Goal: Contribute content: Contribute content

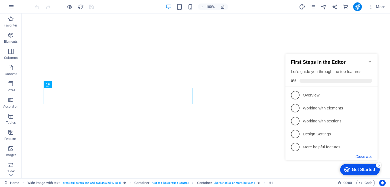
click at [368, 156] on button "Close this" at bounding box center [363, 157] width 17 height 4
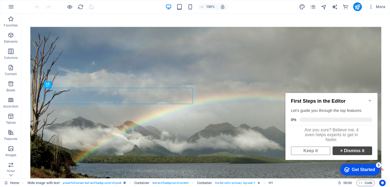
scroll to position [192, 0]
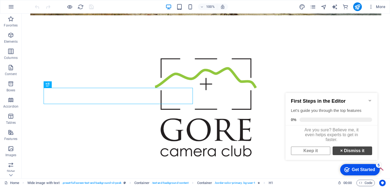
click at [355, 153] on link "× Dismiss it" at bounding box center [351, 151] width 39 height 9
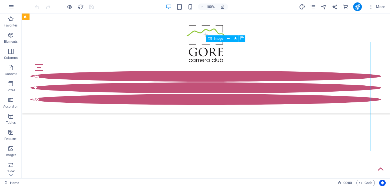
scroll to position [774, 0]
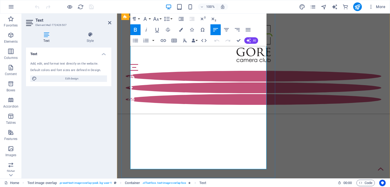
scroll to position [946, 0]
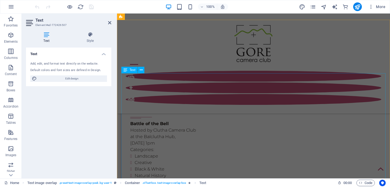
scroll to position [1135, 0]
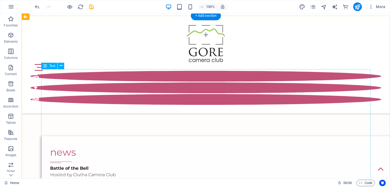
scroll to position [950, 0]
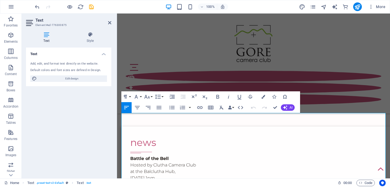
scroll to position [1099, 0]
drag, startPoint x: 206, startPoint y: 116, endPoint x: 157, endPoint y: 117, distance: 49.8
drag, startPoint x: 196, startPoint y: 115, endPoint x: 190, endPoint y: 115, distance: 5.7
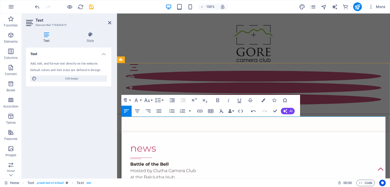
scroll to position [1096, 0]
drag, startPoint x: 203, startPoint y: 120, endPoint x: 363, endPoint y: 124, distance: 160.5
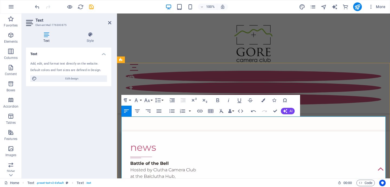
drag, startPoint x: 123, startPoint y: 134, endPoint x: 348, endPoint y: 139, distance: 224.6
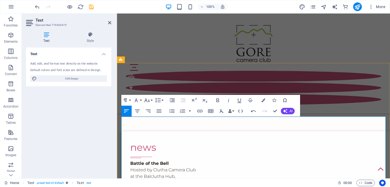
drag, startPoint x: 367, startPoint y: 133, endPoint x: 123, endPoint y: 134, distance: 244.3
drag, startPoint x: 123, startPoint y: 132, endPoint x: 368, endPoint y: 137, distance: 245.9
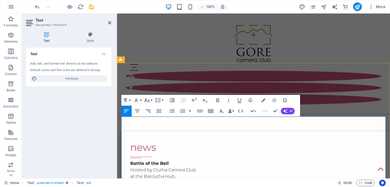
drag, startPoint x: 370, startPoint y: 144, endPoint x: 117, endPoint y: 143, distance: 253.2
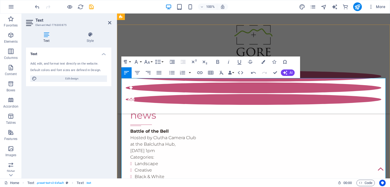
scroll to position [1127, 0]
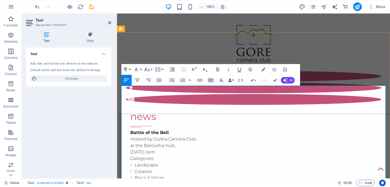
drag, startPoint x: 129, startPoint y: 135, endPoint x: 111, endPoint y: 100, distance: 39.7
drag, startPoint x: 126, startPoint y: 108, endPoint x: 125, endPoint y: 101, distance: 7.2
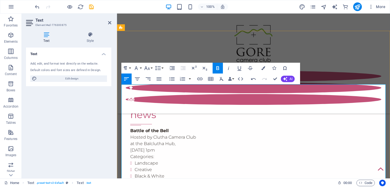
scroll to position [1128, 0]
drag, startPoint x: 123, startPoint y: 109, endPoint x: 187, endPoint y: 93, distance: 66.5
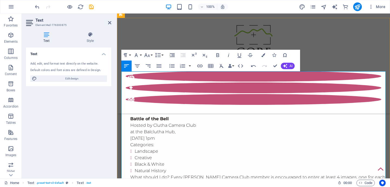
scroll to position [1141, 0]
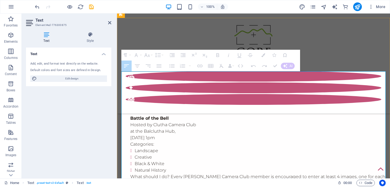
drag, startPoint x: 279, startPoint y: 135, endPoint x: 131, endPoint y: 110, distance: 150.3
drag, startPoint x: 269, startPoint y: 135, endPoint x: 133, endPoint y: 110, distance: 138.4
drag, startPoint x: 283, startPoint y: 134, endPoint x: 129, endPoint y: 111, distance: 156.4
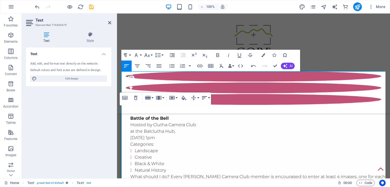
click at [209, 98] on button "Horizontal Align" at bounding box center [205, 98] width 10 height 11
click at [136, 98] on icon "button" at bounding box center [135, 98] width 6 height 6
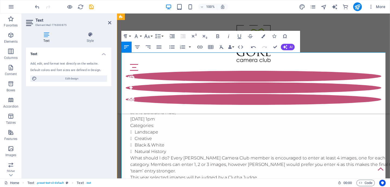
scroll to position [1160, 0]
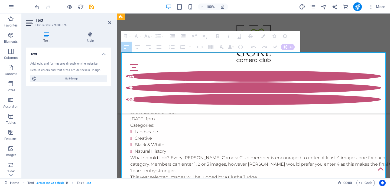
drag, startPoint x: 140, startPoint y: 99, endPoint x: 230, endPoint y: 178, distance: 120.6
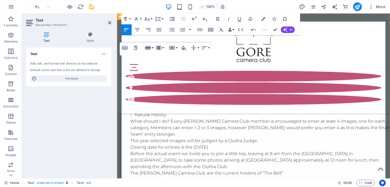
scroll to position [1197, 0]
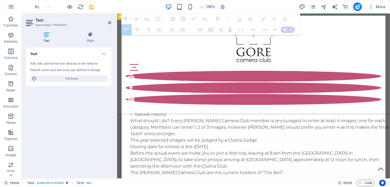
drag, startPoint x: 233, startPoint y: 156, endPoint x: 133, endPoint y: 75, distance: 128.2
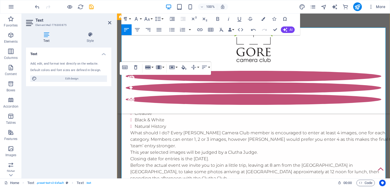
scroll to position [1186, 0]
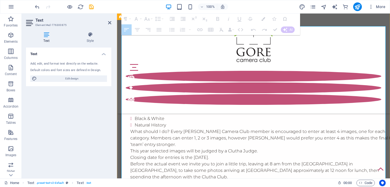
drag, startPoint x: 227, startPoint y: 166, endPoint x: 129, endPoint y: 73, distance: 135.1
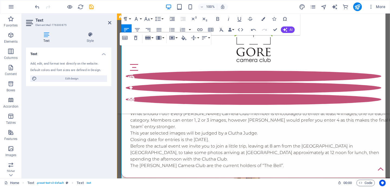
scroll to position [1205, 0]
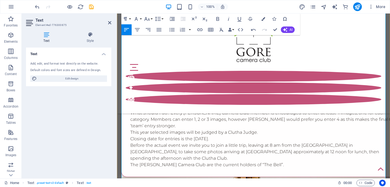
drag, startPoint x: 222, startPoint y: 108, endPoint x: 237, endPoint y: 109, distance: 15.2
drag, startPoint x: 147, startPoint y: 103, endPoint x: 155, endPoint y: 104, distance: 8.4
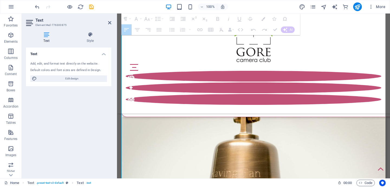
scroll to position [1273, 0]
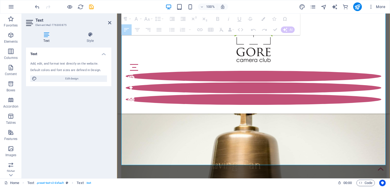
drag, startPoint x: 136, startPoint y: 103, endPoint x: 233, endPoint y: 78, distance: 99.4
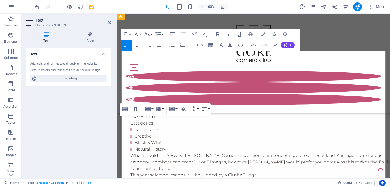
scroll to position [1161, 0]
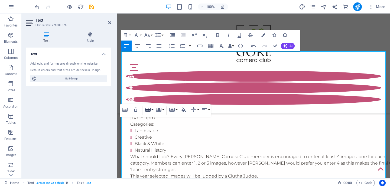
click at [152, 110] on button "Row" at bounding box center [149, 109] width 10 height 11
click at [177, 109] on button "Cell" at bounding box center [173, 109] width 10 height 11
click at [90, 37] on h4 "Style" at bounding box center [90, 37] width 42 height 11
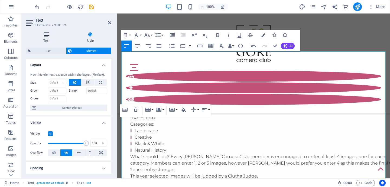
click at [46, 34] on icon at bounding box center [46, 34] width 41 height 5
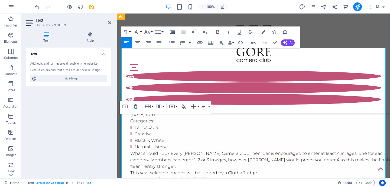
scroll to position [1164, 0]
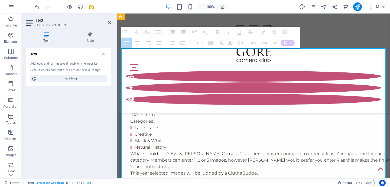
drag, startPoint x: 153, startPoint y: 93, endPoint x: 153, endPoint y: 168, distance: 75.2
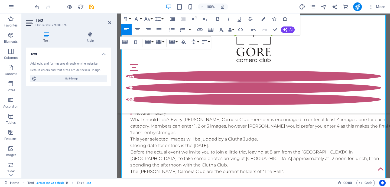
scroll to position [1200, 0]
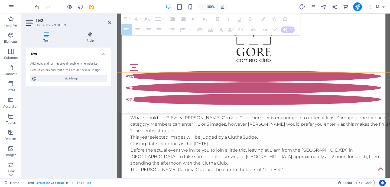
drag, startPoint x: 154, startPoint y: 153, endPoint x: 151, endPoint y: 61, distance: 91.5
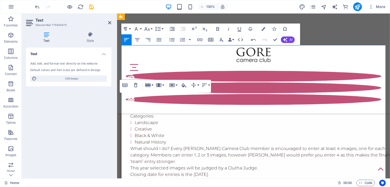
scroll to position [1165, 0]
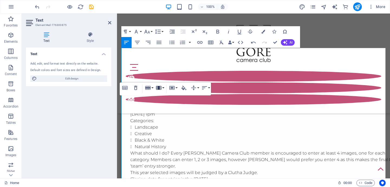
click at [163, 89] on button "Column" at bounding box center [159, 88] width 10 height 11
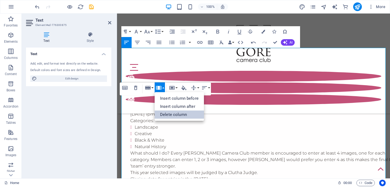
click at [174, 117] on link "Delete column" at bounding box center [178, 115] width 49 height 8
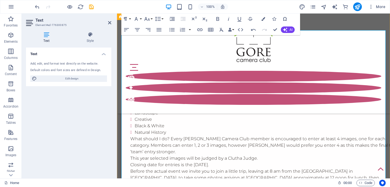
scroll to position [1178, 0]
click at [190, 31] on button "button" at bounding box center [189, 29] width 4 height 11
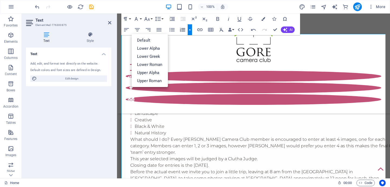
click at [190, 31] on button "button" at bounding box center [189, 29] width 4 height 11
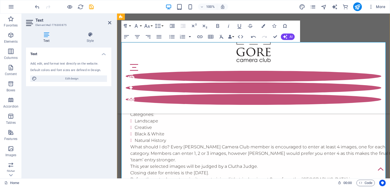
scroll to position [1172, 0]
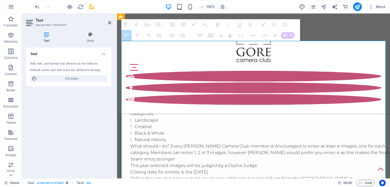
drag, startPoint x: 210, startPoint y: 127, endPoint x: 234, endPoint y: 127, distance: 23.8
drag, startPoint x: 138, startPoint y: 87, endPoint x: 234, endPoint y: 178, distance: 131.8
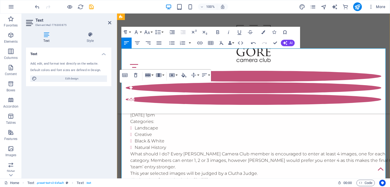
scroll to position [1165, 0]
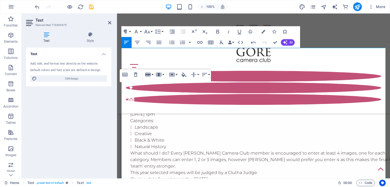
click at [130, 31] on button "Paragraph Format" at bounding box center [126, 31] width 10 height 11
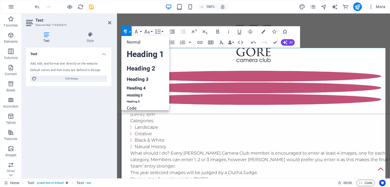
click at [130, 31] on button "Paragraph Format" at bounding box center [126, 31] width 10 height 11
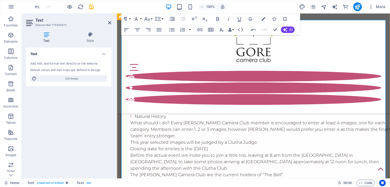
scroll to position [1189, 0]
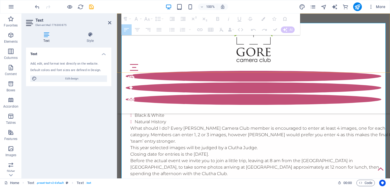
drag, startPoint x: 240, startPoint y: 157, endPoint x: 128, endPoint y: 71, distance: 141.3
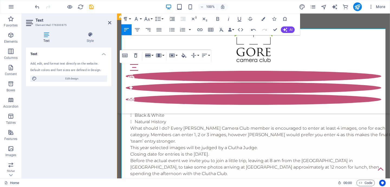
scroll to position [1162, 0]
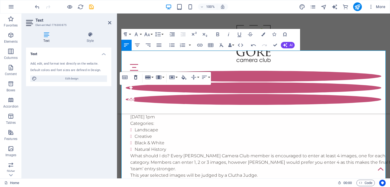
click at [135, 78] on icon "button" at bounding box center [135, 77] width 6 height 6
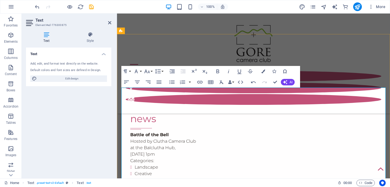
scroll to position [1125, 0]
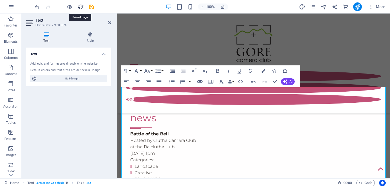
drag, startPoint x: 80, startPoint y: 6, endPoint x: 189, endPoint y: 45, distance: 115.8
click at [80, 6] on icon "reload" at bounding box center [80, 7] width 6 height 6
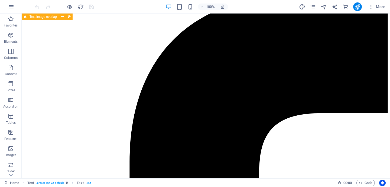
scroll to position [785, 0]
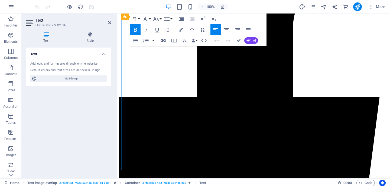
scroll to position [954, 0]
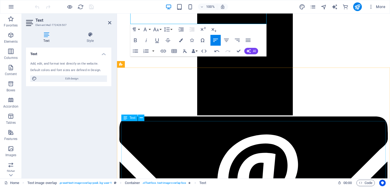
scroll to position [1093, 0]
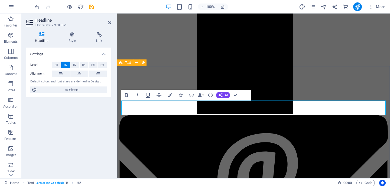
drag, startPoint x: 138, startPoint y: 108, endPoint x: 119, endPoint y: 108, distance: 19.2
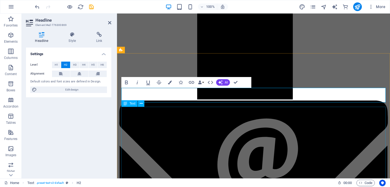
scroll to position [1097, 0]
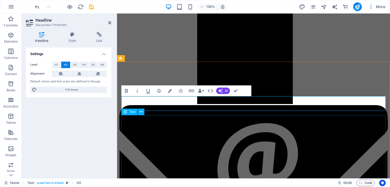
scroll to position [1107, 0]
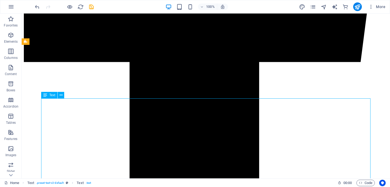
scroll to position [939, 0]
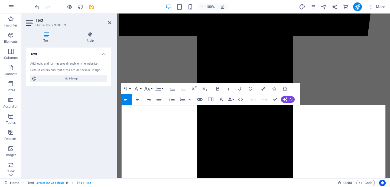
scroll to position [1107, 0]
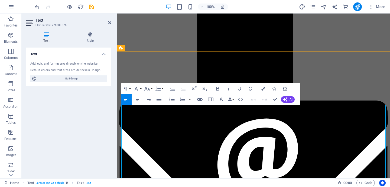
drag, startPoint x: 206, startPoint y: 108, endPoint x: 156, endPoint y: 108, distance: 49.8
drag, startPoint x: 200, startPoint y: 108, endPoint x: 363, endPoint y: 107, distance: 163.4
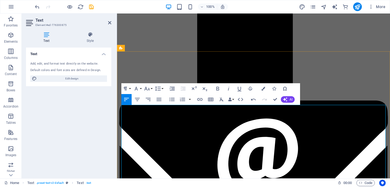
drag, startPoint x: 122, startPoint y: 115, endPoint x: 367, endPoint y: 114, distance: 245.1
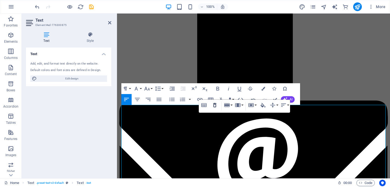
click at [215, 105] on icon "button" at bounding box center [214, 105] width 3 height 4
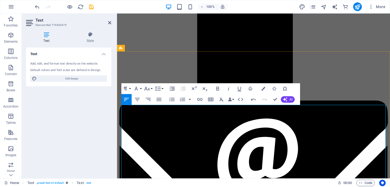
drag, startPoint x: 124, startPoint y: 129, endPoint x: 190, endPoint y: 113, distance: 68.2
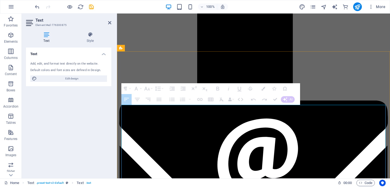
drag, startPoint x: 157, startPoint y: 141, endPoint x: 291, endPoint y: 158, distance: 135.5
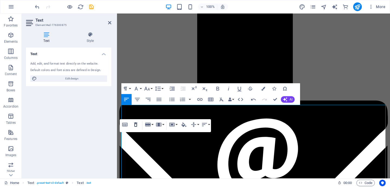
click at [137, 124] on icon "button" at bounding box center [135, 124] width 6 height 6
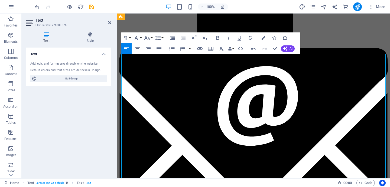
scroll to position [1158, 0]
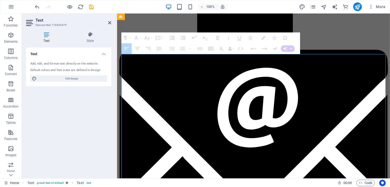
drag, startPoint x: 163, startPoint y: 90, endPoint x: 167, endPoint y: 162, distance: 72.3
drag, startPoint x: 165, startPoint y: 91, endPoint x: 167, endPoint y: 160, distance: 69.8
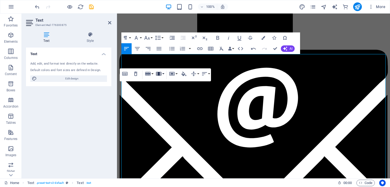
click at [163, 75] on button "Column" at bounding box center [159, 73] width 10 height 11
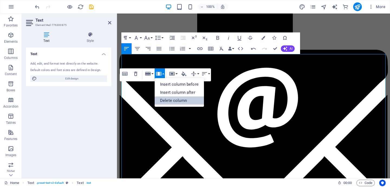
click at [172, 103] on link "Delete column" at bounding box center [178, 101] width 49 height 8
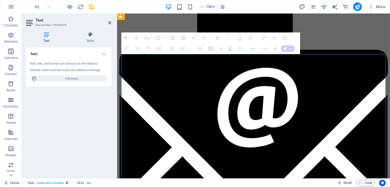
drag, startPoint x: 156, startPoint y: 90, endPoint x: 155, endPoint y: 159, distance: 68.2
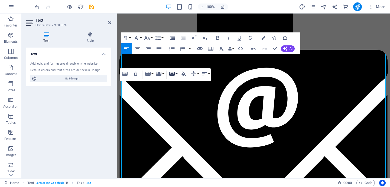
click at [176, 73] on button "Cell" at bounding box center [173, 73] width 10 height 11
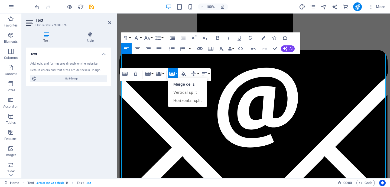
click at [176, 73] on button "Cell" at bounding box center [173, 73] width 10 height 11
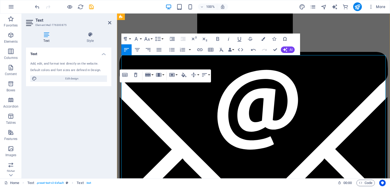
scroll to position [1155, 0]
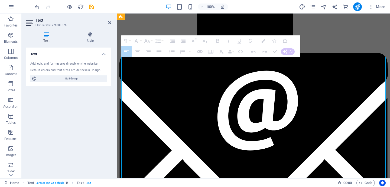
drag, startPoint x: 155, startPoint y: 93, endPoint x: 246, endPoint y: 158, distance: 111.3
drag, startPoint x: 155, startPoint y: 94, endPoint x: 242, endPoint y: 157, distance: 108.0
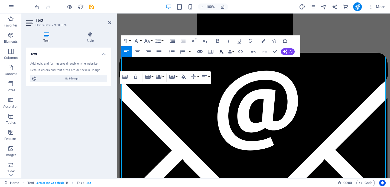
click at [221, 51] on icon "button" at bounding box center [221, 52] width 4 height 4
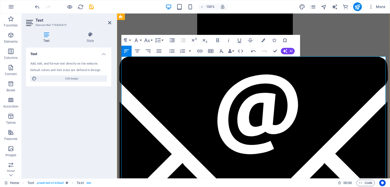
scroll to position [1149, 0]
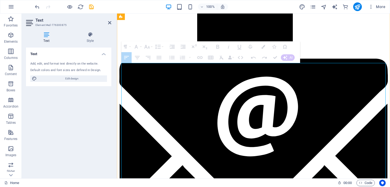
drag, startPoint x: 159, startPoint y: 100, endPoint x: 191, endPoint y: 113, distance: 35.0
drag, startPoint x: 187, startPoint y: 101, endPoint x: 175, endPoint y: 102, distance: 11.9
drag, startPoint x: 226, startPoint y: 100, endPoint x: 253, endPoint y: 94, distance: 27.7
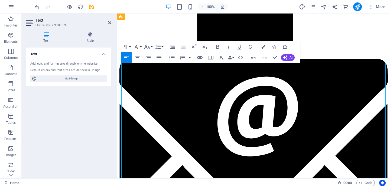
drag, startPoint x: 227, startPoint y: 88, endPoint x: 243, endPoint y: 92, distance: 16.4
drag, startPoint x: 342, startPoint y: 106, endPoint x: 240, endPoint y: 94, distance: 102.7
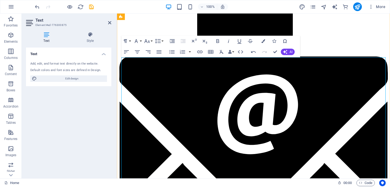
scroll to position [1150, 0]
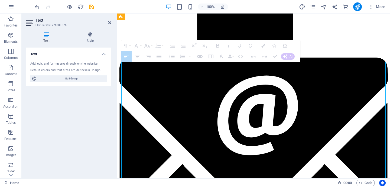
drag, startPoint x: 250, startPoint y: 150, endPoint x: 232, endPoint y: 95, distance: 57.8
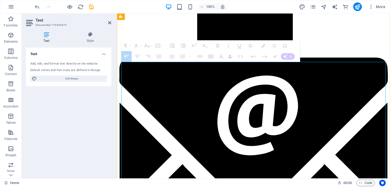
drag, startPoint x: 226, startPoint y: 97, endPoint x: 238, endPoint y: 98, distance: 12.2
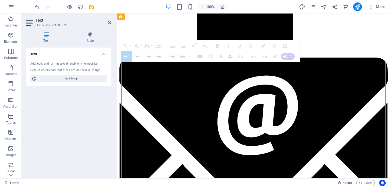
drag, startPoint x: 247, startPoint y: 98, endPoint x: 246, endPoint y: 149, distance: 51.1
drag, startPoint x: 229, startPoint y: 98, endPoint x: 257, endPoint y: 103, distance: 28.2
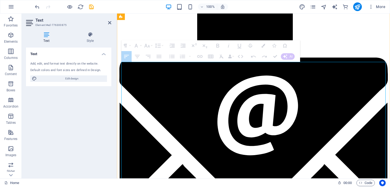
drag, startPoint x: 230, startPoint y: 97, endPoint x: 248, endPoint y: 158, distance: 62.9
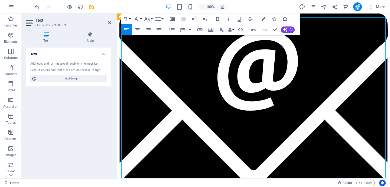
scroll to position [1197, 0]
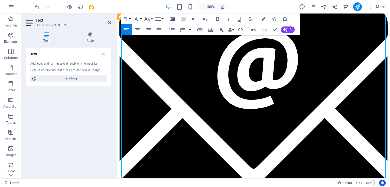
drag, startPoint x: 256, startPoint y: 147, endPoint x: 265, endPoint y: 147, distance: 8.7
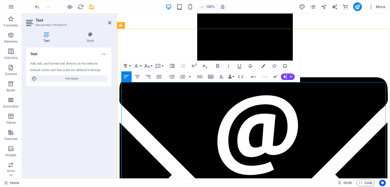
scroll to position [1130, 0]
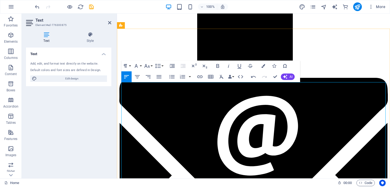
drag, startPoint x: 219, startPoint y: 107, endPoint x: 261, endPoint y: 109, distance: 41.4
drag, startPoint x: 231, startPoint y: 119, endPoint x: 236, endPoint y: 119, distance: 4.6
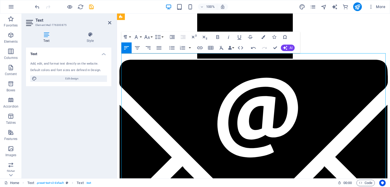
scroll to position [1145, 0]
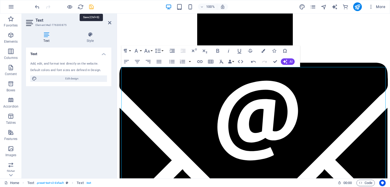
click at [91, 6] on icon "save" at bounding box center [91, 7] width 6 height 6
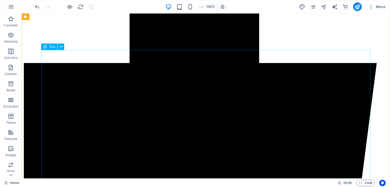
scroll to position [979, 0]
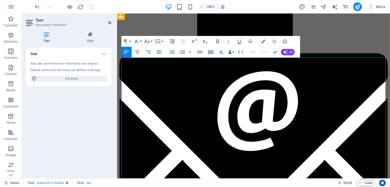
scroll to position [1152, 0]
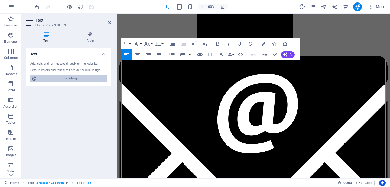
click at [76, 79] on span "Edit design" at bounding box center [71, 78] width 67 height 6
select select "px"
select select "300"
select select "px"
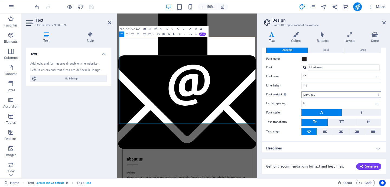
scroll to position [18, 0]
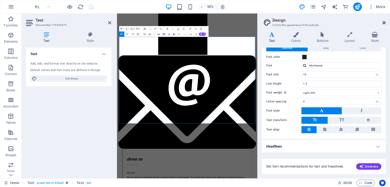
click at [384, 22] on icon at bounding box center [383, 23] width 3 height 4
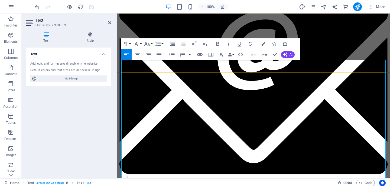
scroll to position [1152, 0]
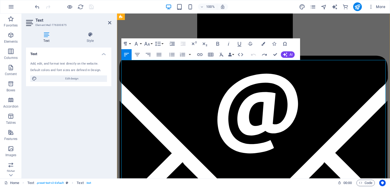
drag, startPoint x: 228, startPoint y: 85, endPoint x: 240, endPoint y: 86, distance: 12.4
drag, startPoint x: 233, startPoint y: 91, endPoint x: 224, endPoint y: 91, distance: 9.7
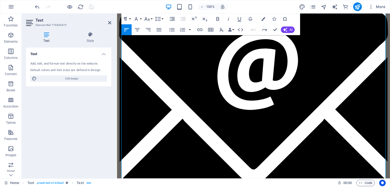
scroll to position [1193, 0]
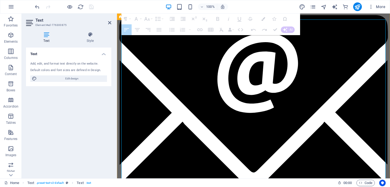
drag, startPoint x: 279, startPoint y: 157, endPoint x: 131, endPoint y: 135, distance: 150.3
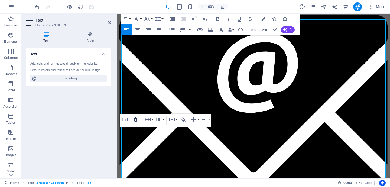
click at [136, 120] on icon "button" at bounding box center [135, 119] width 3 height 4
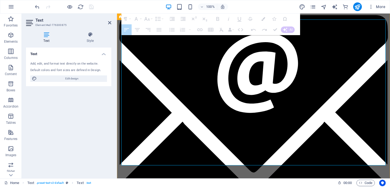
drag, startPoint x: 274, startPoint y: 161, endPoint x: 127, endPoint y: 153, distance: 147.4
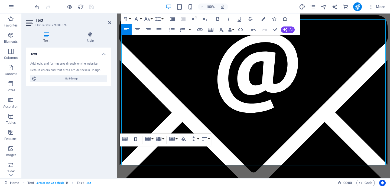
click at [135, 139] on icon "button" at bounding box center [135, 139] width 6 height 6
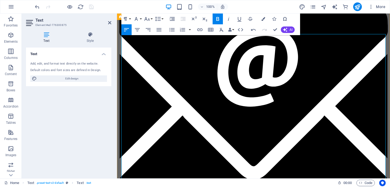
scroll to position [1205, 0]
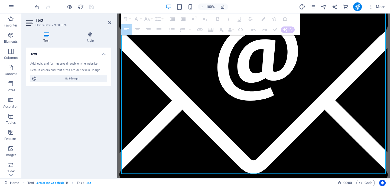
drag, startPoint x: 166, startPoint y: 122, endPoint x: 166, endPoint y: 129, distance: 6.8
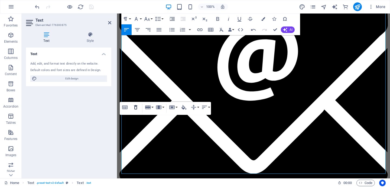
click at [135, 108] on icon "button" at bounding box center [135, 107] width 6 height 6
click at [163, 106] on button "Column" at bounding box center [159, 107] width 10 height 11
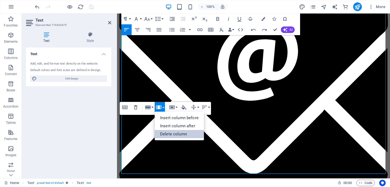
click at [178, 133] on link "Delete column" at bounding box center [178, 134] width 49 height 8
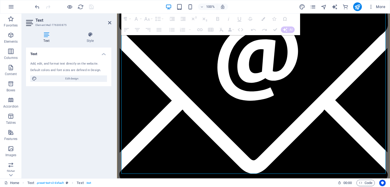
drag, startPoint x: 166, startPoint y: 151, endPoint x: 166, endPoint y: 162, distance: 11.1
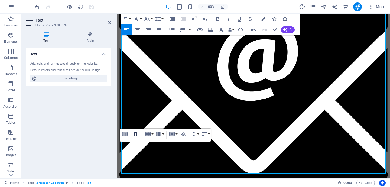
click at [137, 134] on icon "button" at bounding box center [135, 134] width 3 height 4
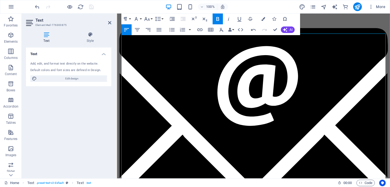
scroll to position [1179, 0]
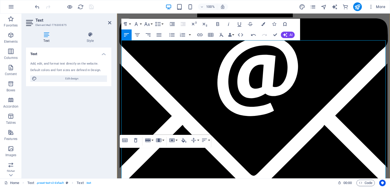
scroll to position [1206, 0]
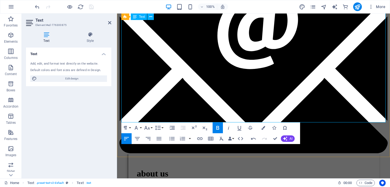
scroll to position [1234, 0]
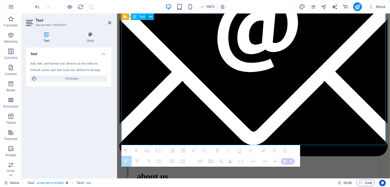
drag, startPoint x: 166, startPoint y: 121, endPoint x: 166, endPoint y: 134, distance: 13.5
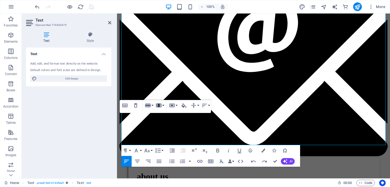
click at [163, 104] on button "Column" at bounding box center [159, 105] width 10 height 11
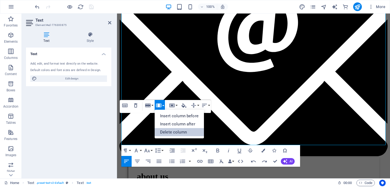
click at [169, 130] on link "Delete column" at bounding box center [178, 132] width 49 height 8
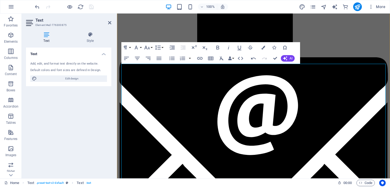
scroll to position [1152, 0]
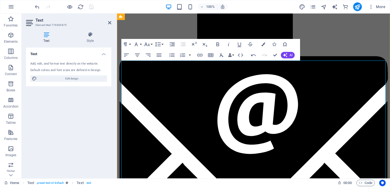
click at [92, 6] on div at bounding box center [64, 6] width 61 height 9
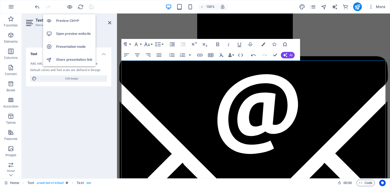
click at [75, 34] on h6 "Open preview website" at bounding box center [74, 34] width 36 height 6
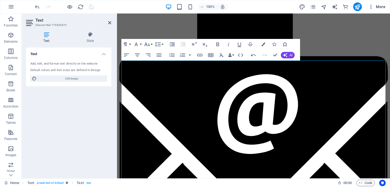
click at [372, 7] on icon "button" at bounding box center [370, 6] width 5 height 5
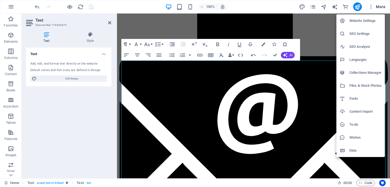
click at [381, 7] on div at bounding box center [195, 93] width 390 height 187
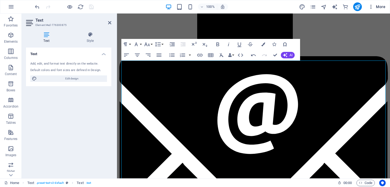
click at [381, 7] on span "More" at bounding box center [376, 6] width 17 height 5
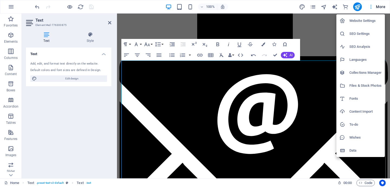
click at [381, 7] on div at bounding box center [195, 93] width 390 height 187
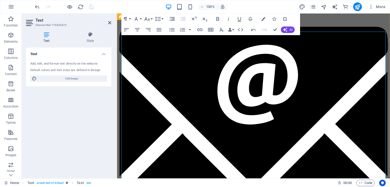
scroll to position [1181, 0]
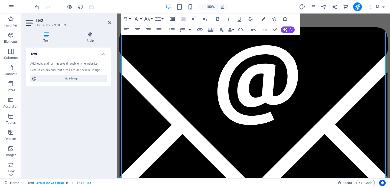
click at [92, 7] on div at bounding box center [64, 6] width 61 height 9
click at [107, 23] on header "Text Element #ed-776300875" at bounding box center [68, 21] width 85 height 14
click at [109, 22] on icon at bounding box center [109, 23] width 3 height 4
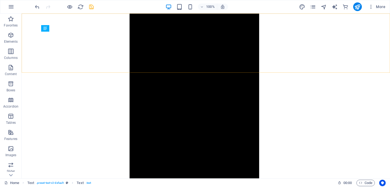
scroll to position [1005, 0]
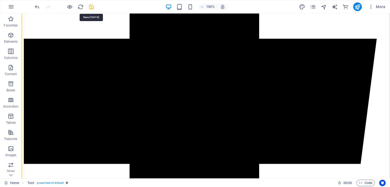
click at [90, 5] on icon "save" at bounding box center [91, 7] width 6 height 6
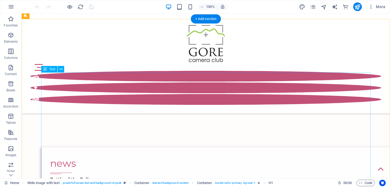
scroll to position [967, 0]
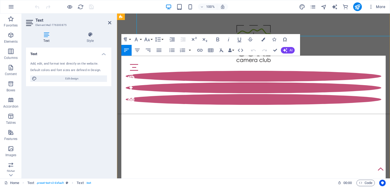
scroll to position [1157, 0]
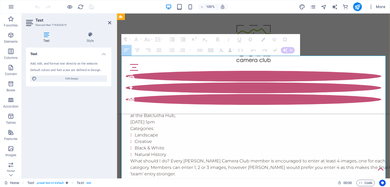
drag, startPoint x: 243, startPoint y: 145, endPoint x: 146, endPoint y: 93, distance: 110.8
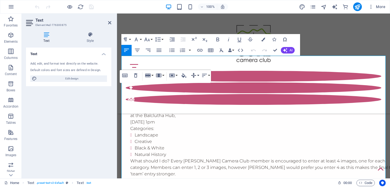
click at [197, 74] on button "Vertical Align" at bounding box center [194, 75] width 10 height 11
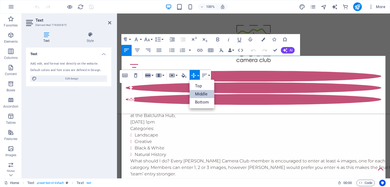
scroll to position [0, 0]
click at [197, 74] on button "Vertical Align" at bounding box center [194, 75] width 10 height 11
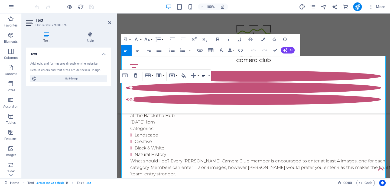
click at [209, 74] on button "Horizontal Align" at bounding box center [205, 75] width 10 height 11
click at [125, 76] on icon "button" at bounding box center [124, 76] width 5 height 4
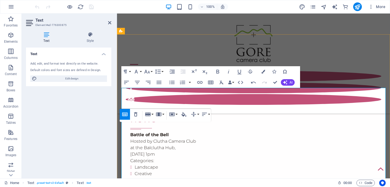
scroll to position [1128, 0]
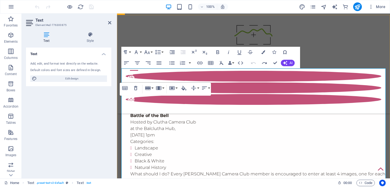
scroll to position [1144, 0]
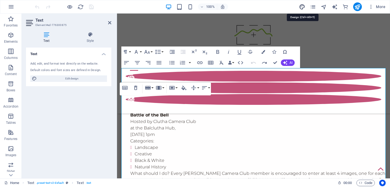
click at [302, 6] on icon "design" at bounding box center [302, 7] width 6 height 6
select select "px"
select select "300"
select select "px"
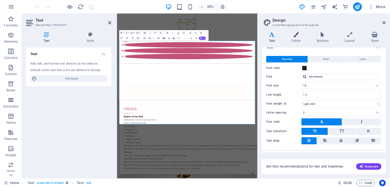
scroll to position [0, 0]
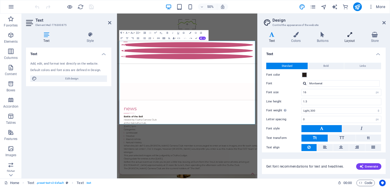
click at [349, 35] on icon at bounding box center [349, 34] width 24 height 5
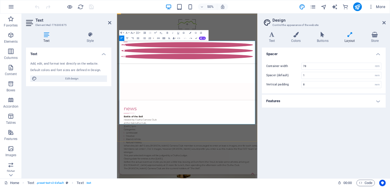
drag, startPoint x: 250, startPoint y: 158, endPoint x: 154, endPoint y: 98, distance: 112.9
click at [379, 101] on h4 "Features" at bounding box center [324, 101] width 124 height 13
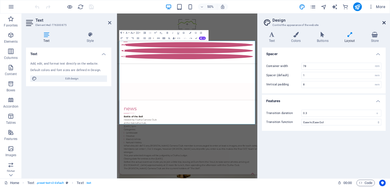
click at [383, 22] on icon at bounding box center [383, 23] width 3 height 4
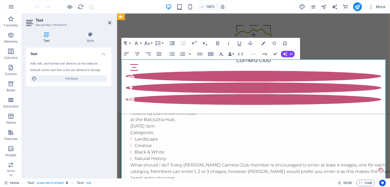
scroll to position [1152, 0]
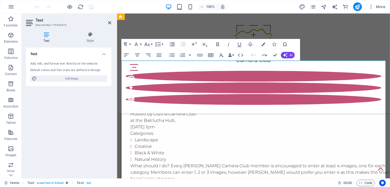
drag, startPoint x: 209, startPoint y: 84, endPoint x: 239, endPoint y: 84, distance: 30.0
drag, startPoint x: 171, startPoint y: 87, endPoint x: 251, endPoint y: 87, distance: 80.1
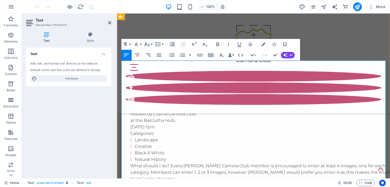
drag, startPoint x: 172, startPoint y: 96, endPoint x: 244, endPoint y: 94, distance: 71.7
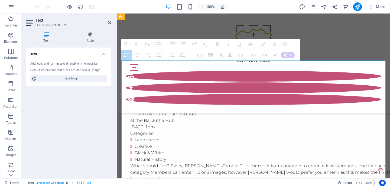
drag, startPoint x: 229, startPoint y: 102, endPoint x: 244, endPoint y: 102, distance: 14.6
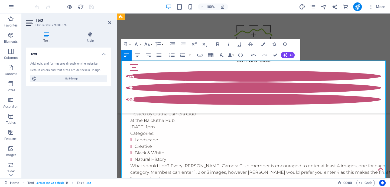
drag, startPoint x: 231, startPoint y: 103, endPoint x: 248, endPoint y: 104, distance: 16.8
click at [11, 52] on icon "button" at bounding box center [11, 51] width 6 height 6
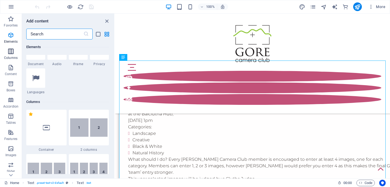
scroll to position [268, 0]
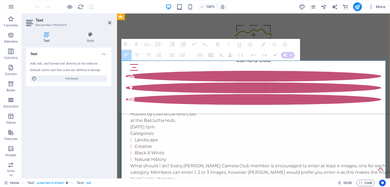
drag, startPoint x: 166, startPoint y: 98, endPoint x: 235, endPoint y: 152, distance: 88.1
drag, startPoint x: 176, startPoint y: 103, endPoint x: 173, endPoint y: 103, distance: 2.7
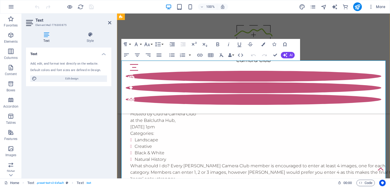
drag, startPoint x: 287, startPoint y: 109, endPoint x: 197, endPoint y: 132, distance: 93.2
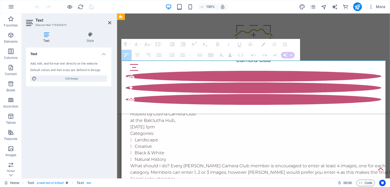
drag, startPoint x: 172, startPoint y: 96, endPoint x: 245, endPoint y: 147, distance: 89.2
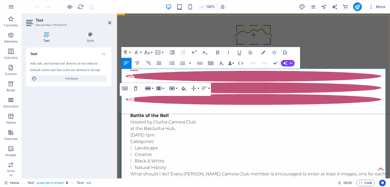
scroll to position [1144, 0]
click at [177, 88] on button "Cell" at bounding box center [173, 88] width 10 height 11
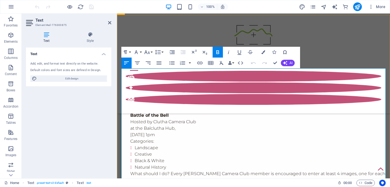
click at [129, 52] on button "Paragraph Format" at bounding box center [126, 52] width 10 height 11
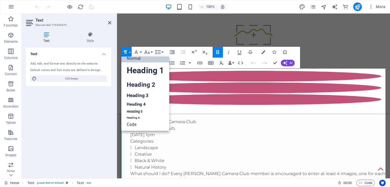
scroll to position [4, 0]
click at [130, 51] on button "Paragraph Format" at bounding box center [126, 52] width 10 height 11
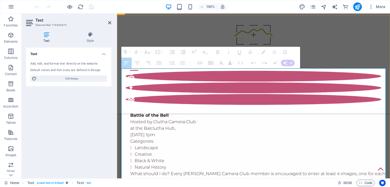
drag, startPoint x: 169, startPoint y: 104, endPoint x: 240, endPoint y: 156, distance: 87.6
drag, startPoint x: 161, startPoint y: 105, endPoint x: 247, endPoint y: 156, distance: 99.7
drag, startPoint x: 162, startPoint y: 105, endPoint x: 245, endPoint y: 159, distance: 98.9
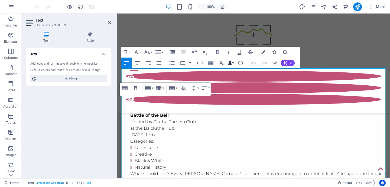
click at [233, 63] on button "Data Bindings" at bounding box center [231, 63] width 8 height 11
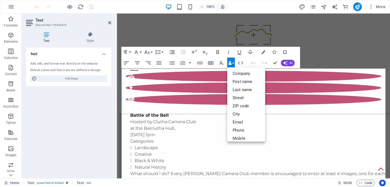
click at [233, 62] on button "Data Bindings" at bounding box center [231, 63] width 8 height 11
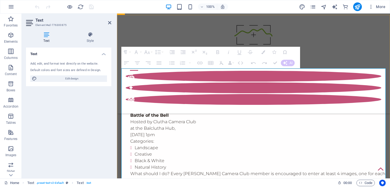
drag, startPoint x: 160, startPoint y: 105, endPoint x: 238, endPoint y: 156, distance: 93.3
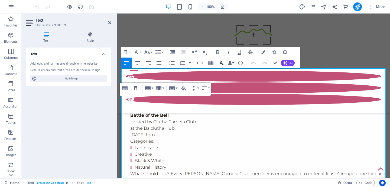
click at [220, 61] on icon "button" at bounding box center [221, 63] width 6 height 6
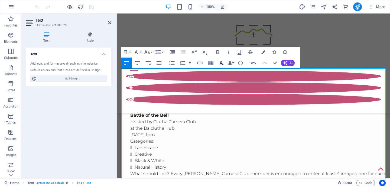
click at [221, 62] on icon "button" at bounding box center [221, 63] width 4 height 4
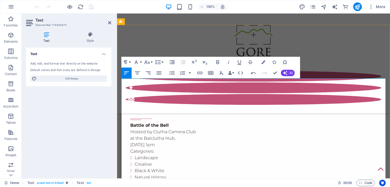
scroll to position [1137, 0]
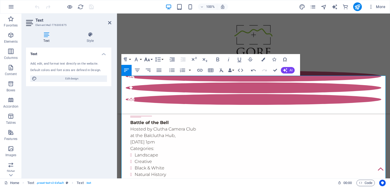
click at [151, 59] on button "Font Size" at bounding box center [148, 59] width 10 height 11
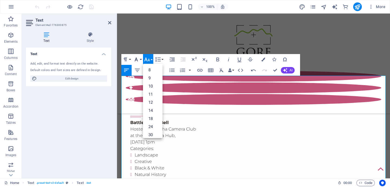
click at [139, 59] on icon "button" at bounding box center [136, 59] width 6 height 6
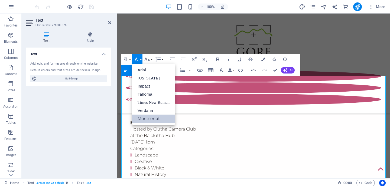
scroll to position [0, 0]
click at [139, 59] on icon "button" at bounding box center [136, 59] width 6 height 6
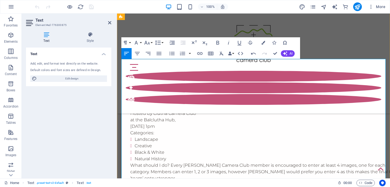
scroll to position [1152, 0]
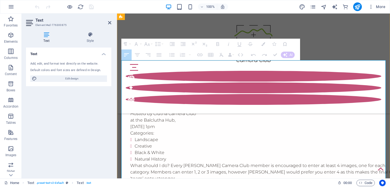
drag, startPoint x: 246, startPoint y: 149, endPoint x: 131, endPoint y: 92, distance: 127.9
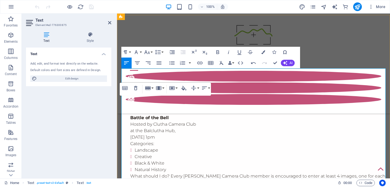
scroll to position [1140, 0]
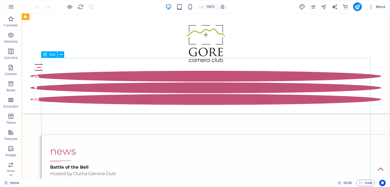
scroll to position [978, 0]
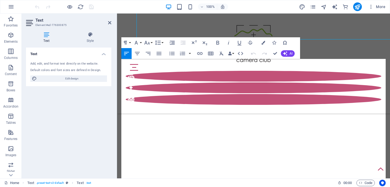
scroll to position [1153, 0]
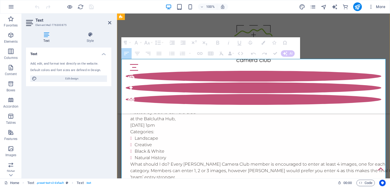
drag, startPoint x: 162, startPoint y: 95, endPoint x: 239, endPoint y: 146, distance: 92.9
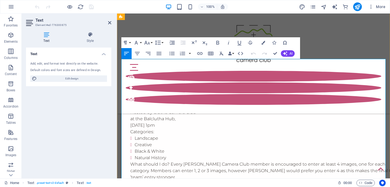
drag, startPoint x: 175, startPoint y: 95, endPoint x: 187, endPoint y: 95, distance: 12.2
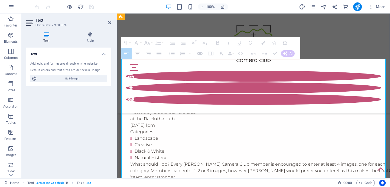
drag, startPoint x: 162, startPoint y: 96, endPoint x: 240, endPoint y: 141, distance: 90.2
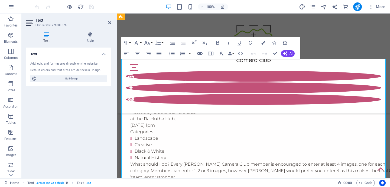
drag, startPoint x: 322, startPoint y: 102, endPoint x: 215, endPoint y: 88, distance: 108.2
drag, startPoint x: 167, startPoint y: 83, endPoint x: 255, endPoint y: 91, distance: 88.8
drag, startPoint x: 269, startPoint y: 162, endPoint x: 119, endPoint y: 94, distance: 164.3
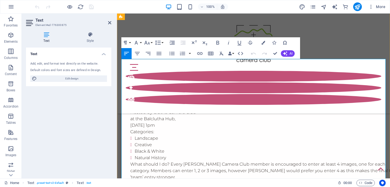
drag, startPoint x: 252, startPoint y: 128, endPoint x: 266, endPoint y: 128, distance: 13.5
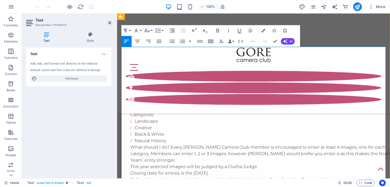
scroll to position [1173, 0]
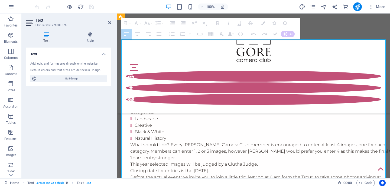
drag, startPoint x: 158, startPoint y: 157, endPoint x: 242, endPoint y: 163, distance: 84.9
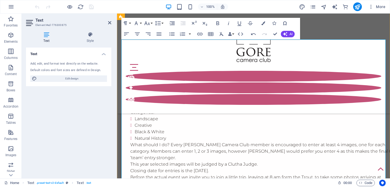
drag, startPoint x: 278, startPoint y: 164, endPoint x: 171, endPoint y: 150, distance: 107.7
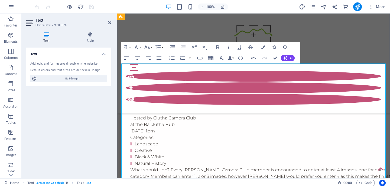
scroll to position [1147, 0]
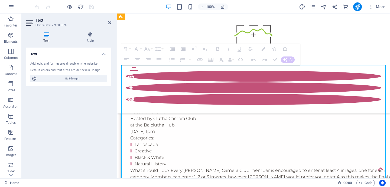
drag, startPoint x: 225, startPoint y: 101, endPoint x: 248, endPoint y: 101, distance: 22.5
drag, startPoint x: 225, startPoint y: 100, endPoint x: 232, endPoint y: 93, distance: 10.1
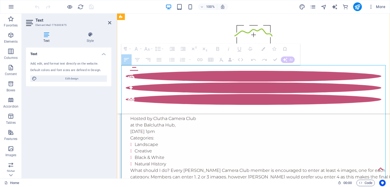
drag, startPoint x: 227, startPoint y: 93, endPoint x: 253, endPoint y: 92, distance: 25.7
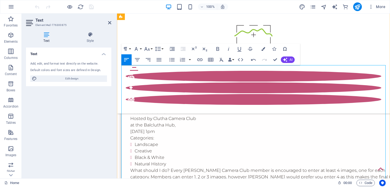
drag, startPoint x: 248, startPoint y: 93, endPoint x: 266, endPoint y: 92, distance: 18.2
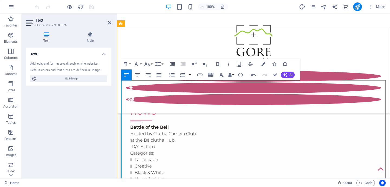
scroll to position [1133, 0]
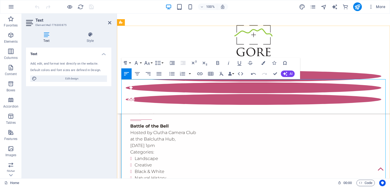
drag, startPoint x: 231, startPoint y: 90, endPoint x: 242, endPoint y: 97, distance: 12.8
drag, startPoint x: 219, startPoint y: 101, endPoint x: 262, endPoint y: 101, distance: 42.7
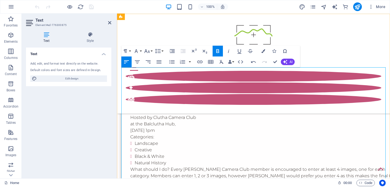
scroll to position [1144, 0]
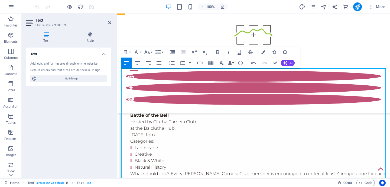
drag, startPoint x: 129, startPoint y: 172, endPoint x: 259, endPoint y: 134, distance: 135.2
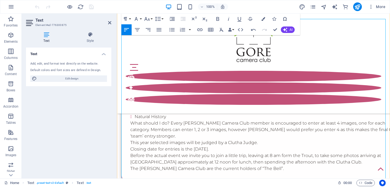
scroll to position [1192, 0]
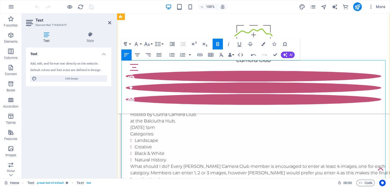
scroll to position [1150, 0]
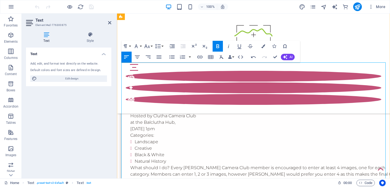
drag, startPoint x: 194, startPoint y: 85, endPoint x: 281, endPoint y: 93, distance: 87.4
drag, startPoint x: 232, startPoint y: 90, endPoint x: 240, endPoint y: 89, distance: 8.1
drag, startPoint x: 232, startPoint y: 88, endPoint x: 233, endPoint y: 99, distance: 11.4
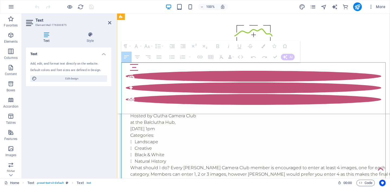
drag, startPoint x: 222, startPoint y: 95, endPoint x: 238, endPoint y: 95, distance: 15.2
drag, startPoint x: 157, startPoint y: 99, endPoint x: 249, endPoint y: 152, distance: 105.9
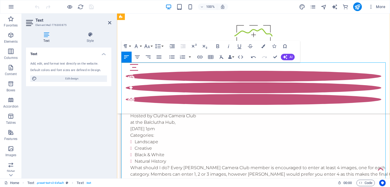
drag, startPoint x: 233, startPoint y: 133, endPoint x: 255, endPoint y: 133, distance: 21.6
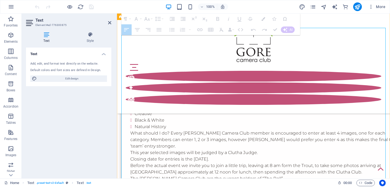
drag, startPoint x: 159, startPoint y: 144, endPoint x: 253, endPoint y: 153, distance: 94.5
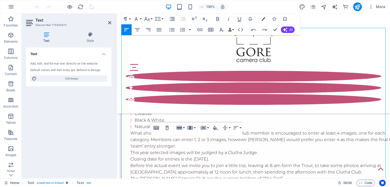
click at [156, 127] on icon "button" at bounding box center [156, 128] width 6 height 6
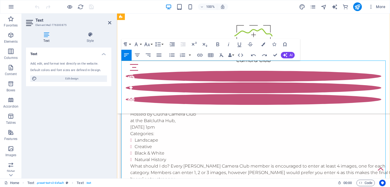
scroll to position [1153, 0]
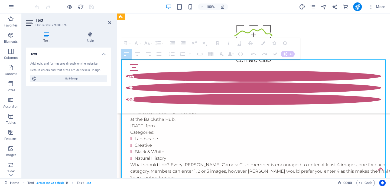
drag, startPoint x: 157, startPoint y: 95, endPoint x: 237, endPoint y: 154, distance: 99.1
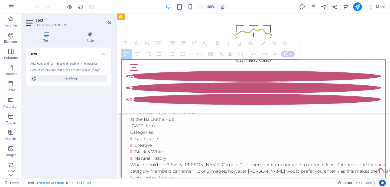
drag, startPoint x: 248, startPoint y: 148, endPoint x: 139, endPoint y: 95, distance: 121.6
drag, startPoint x: 251, startPoint y: 143, endPoint x: 135, endPoint y: 93, distance: 126.7
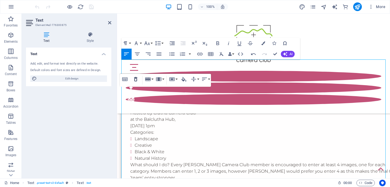
click at [135, 79] on icon "button" at bounding box center [135, 79] width 6 height 6
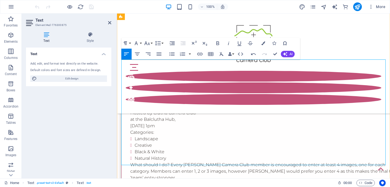
click at [210, 54] on icon "button" at bounding box center [210, 54] width 5 height 4
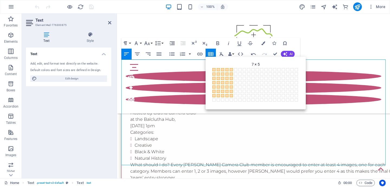
click at [233, 96] on span "7 × 5" at bounding box center [231, 96] width 4 height 4
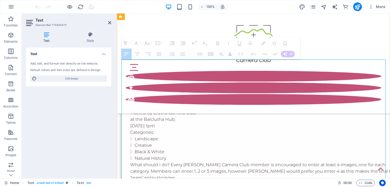
drag, startPoint x: 157, startPoint y: 95, endPoint x: 172, endPoint y: 95, distance: 14.3
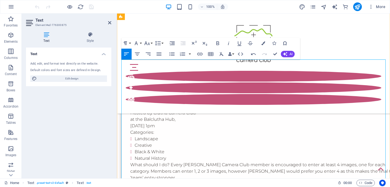
drag, startPoint x: 154, startPoint y: 89, endPoint x: 165, endPoint y: 89, distance: 10.6
drag, startPoint x: 268, startPoint y: 108, endPoint x: 161, endPoint y: 123, distance: 108.0
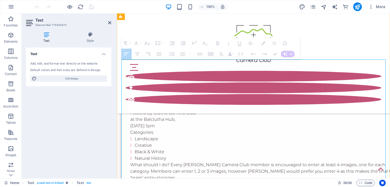
drag, startPoint x: 166, startPoint y: 95, endPoint x: 166, endPoint y: 167, distance: 71.7
drag, startPoint x: 166, startPoint y: 95, endPoint x: 166, endPoint y: 160, distance: 65.2
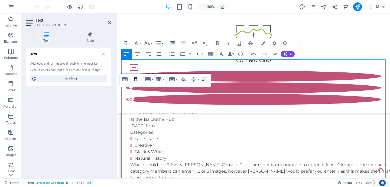
click at [134, 79] on icon "button" at bounding box center [135, 79] width 3 height 4
click at [165, 79] on div "Table Header Remove Table Row Insert row above Insert row below Delete row Colu…" at bounding box center [165, 80] width 91 height 13
click at [163, 79] on button "Column" at bounding box center [159, 79] width 10 height 11
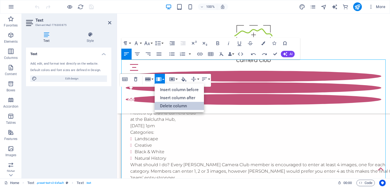
click at [179, 106] on link "Delete column" at bounding box center [178, 106] width 49 height 8
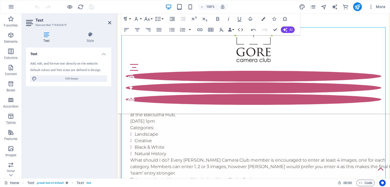
scroll to position [1143, 0]
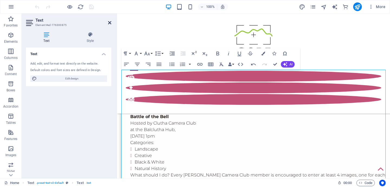
click at [110, 21] on icon at bounding box center [109, 23] width 3 height 4
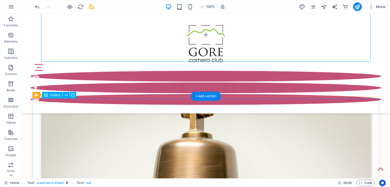
scroll to position [1145, 0]
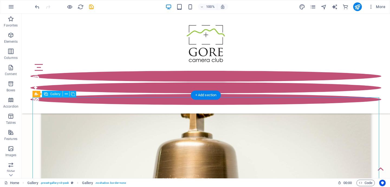
select select "4"
select select "px"
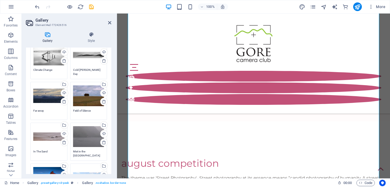
scroll to position [435, 0]
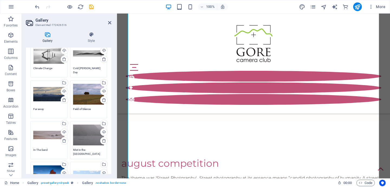
click at [48, 34] on icon at bounding box center [47, 34] width 43 height 5
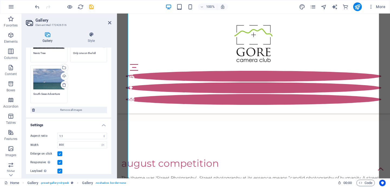
scroll to position [592, 0]
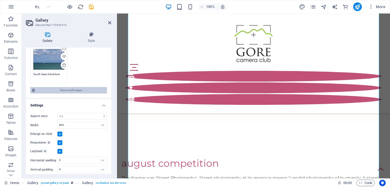
click at [71, 87] on span "Remove all images" at bounding box center [71, 90] width 69 height 6
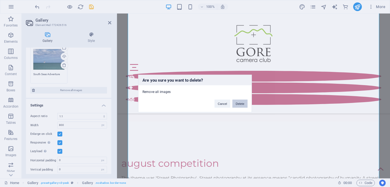
click at [241, 104] on button "Delete" at bounding box center [239, 104] width 15 height 8
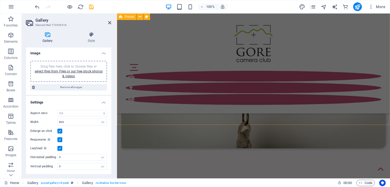
scroll to position [1328, 0]
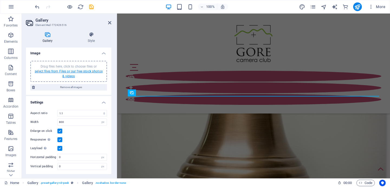
click at [73, 71] on link "select files from Files or our free stock photos & videos" at bounding box center [69, 74] width 68 height 9
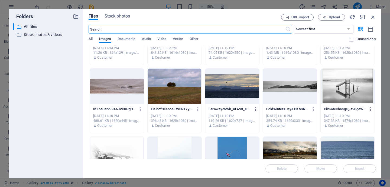
scroll to position [0, 0]
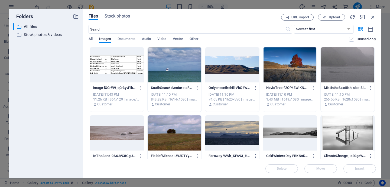
click at [351, 40] on label at bounding box center [351, 39] width 5 height 5
click at [0, 0] on input "checkbox" at bounding box center [0, 0] width 0 height 0
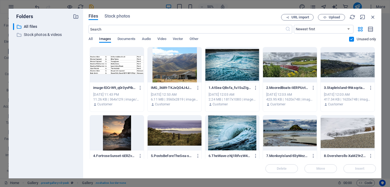
click at [114, 64] on div at bounding box center [117, 64] width 54 height 35
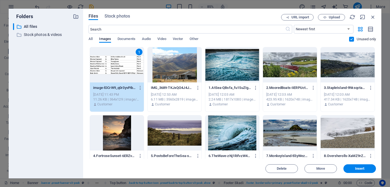
click at [178, 74] on div at bounding box center [174, 64] width 54 height 35
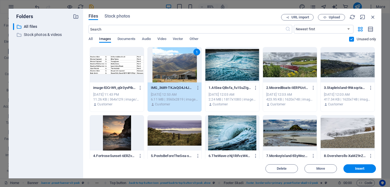
click at [115, 74] on div at bounding box center [117, 64] width 54 height 35
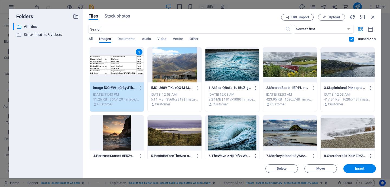
click at [193, 72] on div at bounding box center [174, 64] width 54 height 35
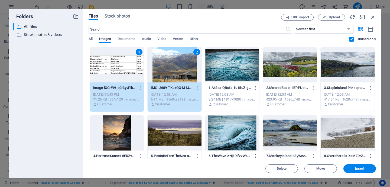
click at [217, 70] on div at bounding box center [232, 64] width 54 height 35
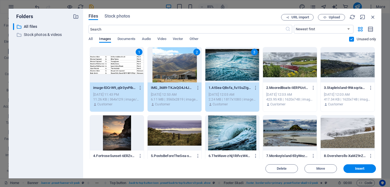
click at [333, 86] on p "3.StapleIsland-9hksqctaEiNZW2A_SK2z3g.jpg" at bounding box center [345, 87] width 42 height 5
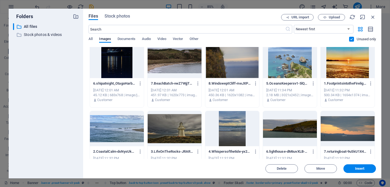
scroll to position [294, 0]
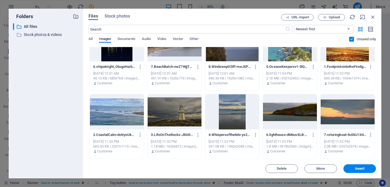
click at [351, 140] on div "Jul 5, 2025 11:32 PM" at bounding box center [347, 141] width 47 height 5
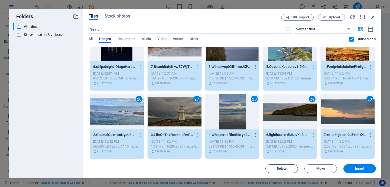
click at [281, 171] on button "Delete" at bounding box center [281, 168] width 32 height 9
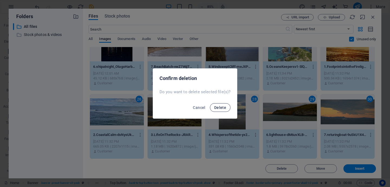
click at [224, 107] on span "Delete" at bounding box center [220, 107] width 12 height 4
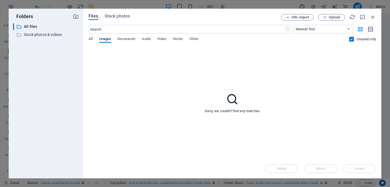
click at [352, 38] on label at bounding box center [351, 39] width 5 height 5
click at [0, 0] on input "checkbox" at bounding box center [0, 0] width 0 height 0
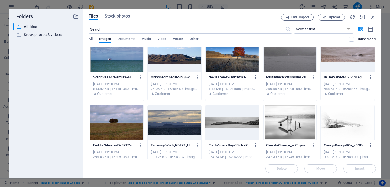
scroll to position [0, 0]
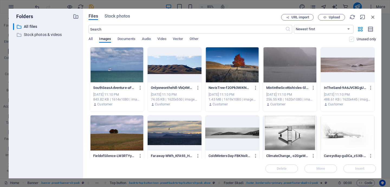
click at [351, 39] on label at bounding box center [351, 39] width 5 height 5
click at [0, 0] on input "checkbox" at bounding box center [0, 0] width 0 height 0
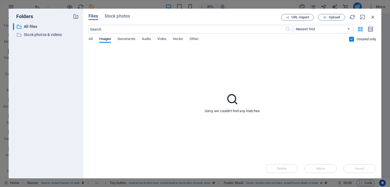
click at [351, 39] on label at bounding box center [351, 39] width 5 height 5
click at [0, 0] on input "checkbox" at bounding box center [0, 0] width 0 height 0
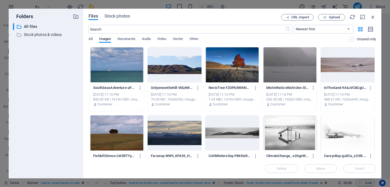
click at [351, 39] on label at bounding box center [351, 39] width 5 height 5
click at [0, 0] on input "checkbox" at bounding box center [0, 0] width 0 height 0
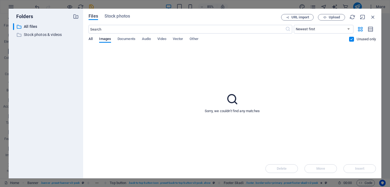
click at [90, 38] on span "All" at bounding box center [90, 40] width 4 height 8
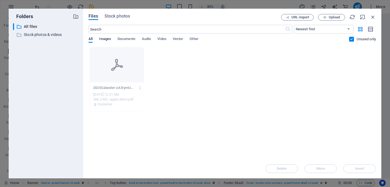
click at [107, 40] on span "Images" at bounding box center [105, 40] width 12 height 8
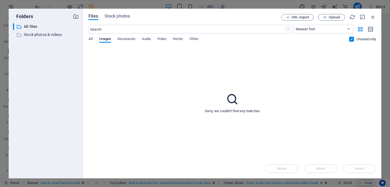
click at [351, 40] on label at bounding box center [351, 39] width 5 height 5
click at [0, 0] on input "checkbox" at bounding box center [0, 0] width 0 height 0
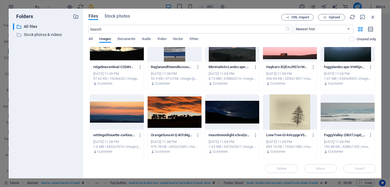
scroll to position [132, 0]
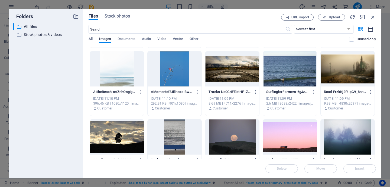
click at [370, 31] on icon "button" at bounding box center [370, 29] width 6 height 6
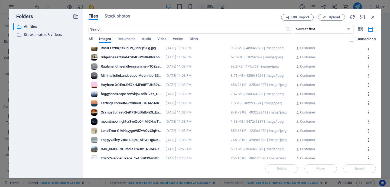
scroll to position [164, 0]
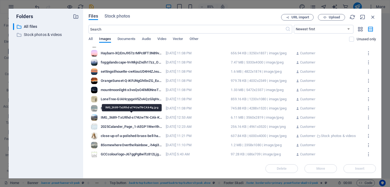
click at [116, 116] on div "IMG_3689-TxURhd-sI74UwTN-CAk-Kg.jpg" at bounding box center [132, 117] width 62 height 5
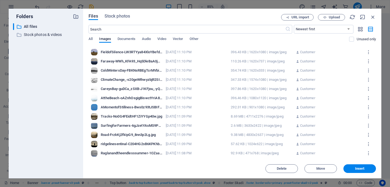
scroll to position [0, 0]
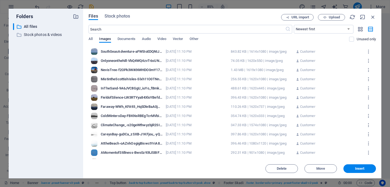
click at [131, 50] on div "SouthSeasAdventure-aFW5IoEDQNIJ7CDiFcaUYQ.jpg" at bounding box center [132, 51] width 62 height 5
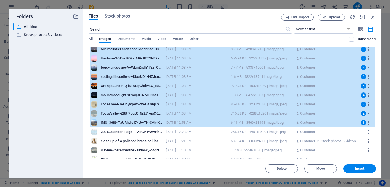
scroll to position [163, 0]
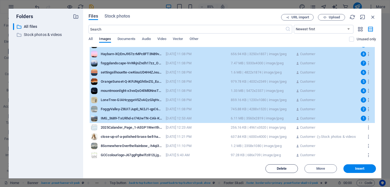
click at [283, 170] on span "Delete" at bounding box center [281, 168] width 10 height 3
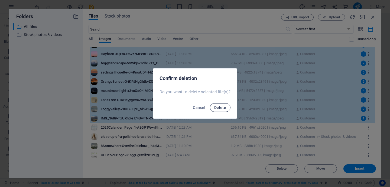
click at [224, 109] on span "Delete" at bounding box center [220, 107] width 12 height 4
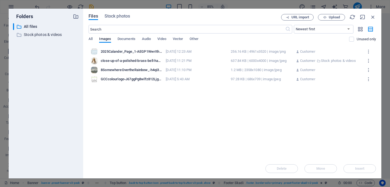
scroll to position [0, 0]
click at [352, 39] on label at bounding box center [351, 39] width 5 height 5
click at [0, 0] on input "checkbox" at bounding box center [0, 0] width 0 height 0
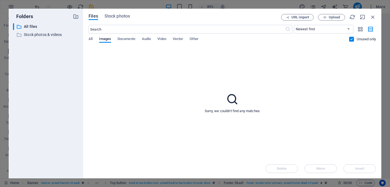
click at [352, 39] on label at bounding box center [351, 39] width 5 height 5
click at [0, 0] on input "checkbox" at bounding box center [0, 0] width 0 height 0
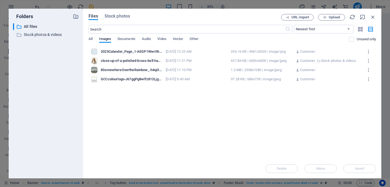
click at [87, 37] on div "Files Stock photos URL import Upload ​ Newest first Oldest first Name (A-Z) Nam…" at bounding box center [232, 94] width 298 height 170
click at [91, 39] on span "All" at bounding box center [90, 40] width 4 height 8
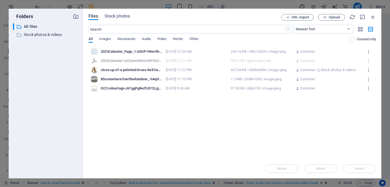
click at [91, 39] on span "All" at bounding box center [90, 40] width 4 height 8
click at [255, 127] on div "Drop files here to upload them instantly 2025Calander_Page_1-AEGP1WwrIthLbn9dOP…" at bounding box center [231, 103] width 287 height 112
click at [336, 16] on span "Upload" at bounding box center [333, 17] width 11 height 3
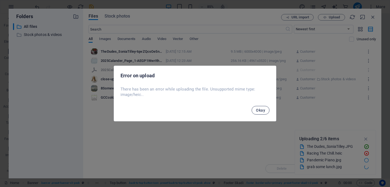
click at [261, 111] on span "Okay" at bounding box center [260, 110] width 9 height 4
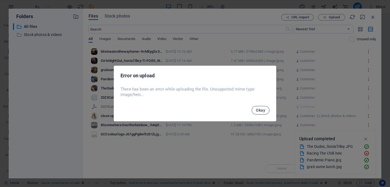
click at [263, 109] on span "Okay" at bounding box center [260, 110] width 9 height 4
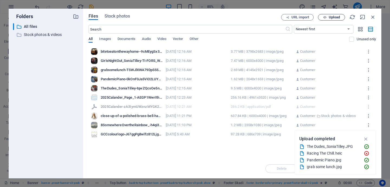
click at [335, 16] on span "Upload" at bounding box center [333, 17] width 11 height 3
click at [365, 167] on icon "button" at bounding box center [366, 167] width 6 height 5
click at [366, 138] on icon "button" at bounding box center [365, 139] width 6 height 6
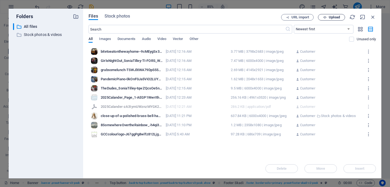
click at [332, 16] on span "Upload" at bounding box center [333, 17] width 11 height 3
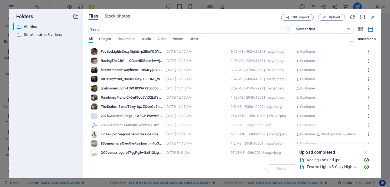
click at [367, 153] on icon "button" at bounding box center [365, 153] width 6 height 6
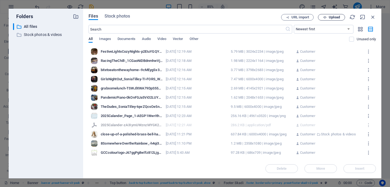
click at [329, 16] on span "Upload" at bounding box center [333, 17] width 11 height 3
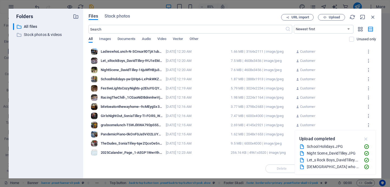
click at [367, 140] on icon "button" at bounding box center [365, 139] width 6 height 6
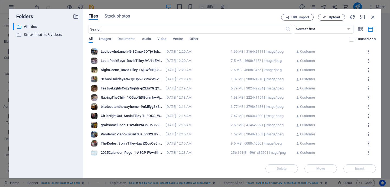
click at [335, 15] on button "Upload" at bounding box center [331, 17] width 27 height 6
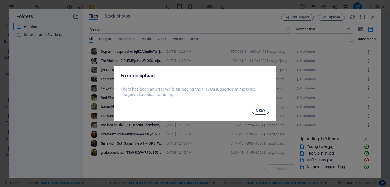
click at [263, 112] on span "Okay" at bounding box center [260, 110] width 9 height 4
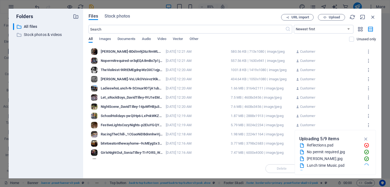
scroll to position [14, 0]
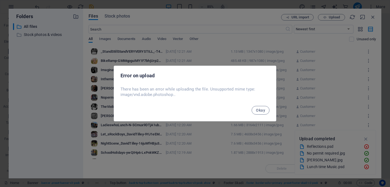
click at [260, 112] on span "Okay" at bounding box center [260, 110] width 9 height 4
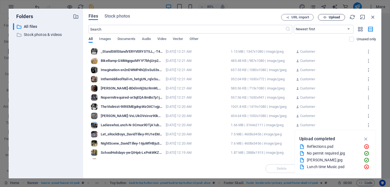
click at [330, 16] on span "Upload" at bounding box center [333, 17] width 11 height 3
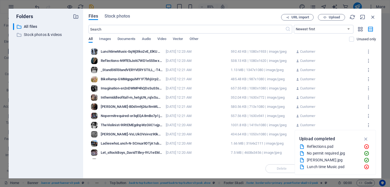
scroll to position [54, 0]
click at [367, 139] on icon "button" at bounding box center [365, 139] width 6 height 6
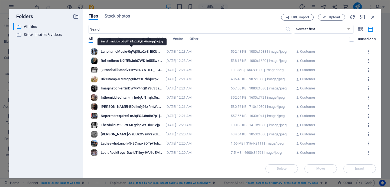
click at [129, 52] on div "LunchtimeMusic-0qWj3Iko2vE_ElKUwWqg5w.jpg" at bounding box center [132, 51] width 62 height 5
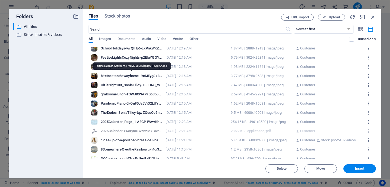
scroll to position [123, 0]
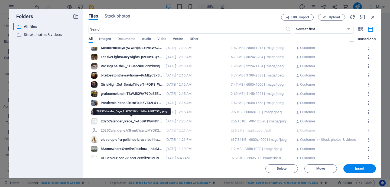
click at [137, 121] on div "2025Calander_Page_1-AEGP1WwrIthLbn9dOPP3Rg.png" at bounding box center [132, 121] width 62 height 5
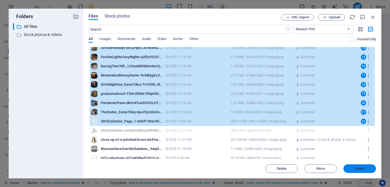
click at [357, 169] on span "Insert" at bounding box center [359, 168] width 9 height 3
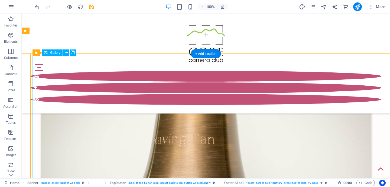
scroll to position [1186, 0]
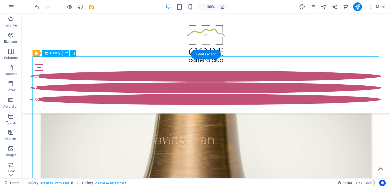
select select "4"
select select "px"
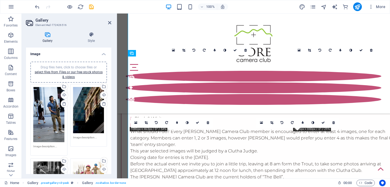
scroll to position [1368, 0]
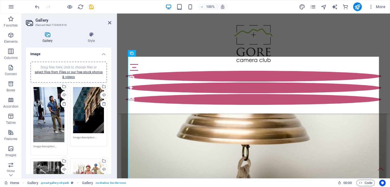
click at [51, 131] on div "Drag files here, click to choose files or select files from Files or our free s…" at bounding box center [48, 114] width 31 height 55
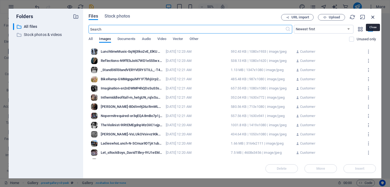
click at [372, 16] on icon "button" at bounding box center [373, 17] width 6 height 6
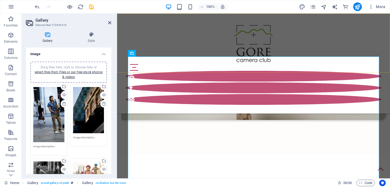
scroll to position [1368, 0]
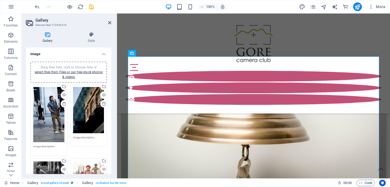
click at [49, 146] on textarea at bounding box center [48, 148] width 31 height 8
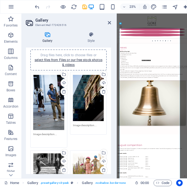
scroll to position [1689, 0]
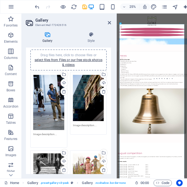
click at [83, 124] on textarea at bounding box center [88, 127] width 31 height 8
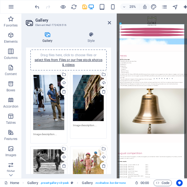
paste textarea "Reflections"
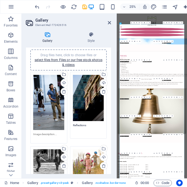
type textarea "Reflections"
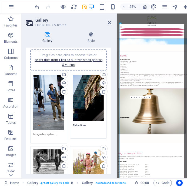
click at [47, 133] on textarea at bounding box center [48, 136] width 31 height 8
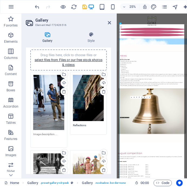
paste textarea "Lunch time Music"
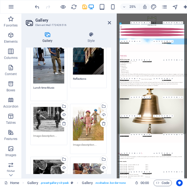
scroll to position [59, 0]
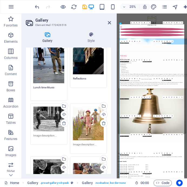
type textarea "Lunch time Music"
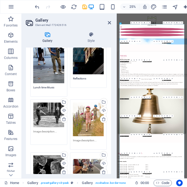
click at [48, 135] on textarea at bounding box center [48, 136] width 31 height 12
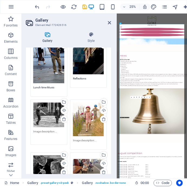
paste textarea "_Stand Still, Stand VERY VERY STILL!_"
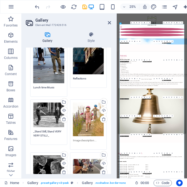
type textarea "_Stand Still, Stand VERY VERY STILL!_"
click at [84, 140] on textarea at bounding box center [88, 142] width 31 height 8
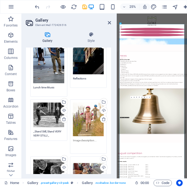
paste textarea "Bike Ramp"
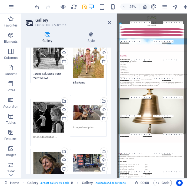
scroll to position [115, 0]
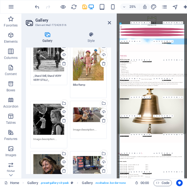
type textarea "Bike Ramp"
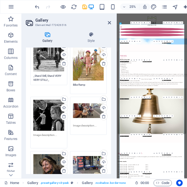
click at [42, 140] on textarea at bounding box center [48, 139] width 31 height 12
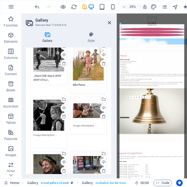
paste textarea "Imagination"
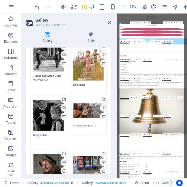
type textarea "Imagination"
click at [83, 126] on textarea at bounding box center [88, 128] width 31 height 8
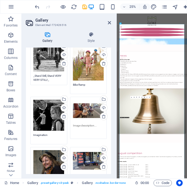
paste textarea "In the middle of it all"
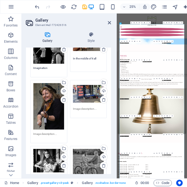
scroll to position [182, 0]
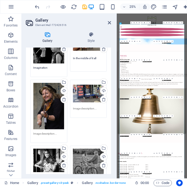
type textarea "In the middle of it all"
click at [48, 133] on textarea at bounding box center [48, 136] width 31 height 8
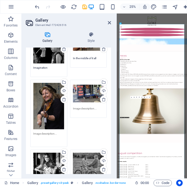
paste textarea "Marion"
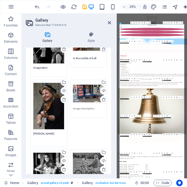
type textarea "Marion"
click at [86, 108] on textarea at bounding box center [88, 111] width 31 height 8
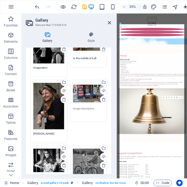
paste textarea "No permit required"
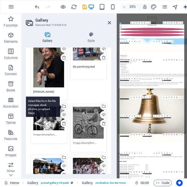
scroll to position [225, 0]
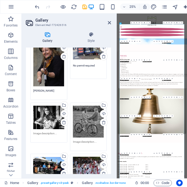
type textarea "No permit required"
click at [42, 131] on textarea at bounding box center [48, 137] width 31 height 12
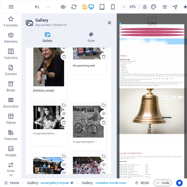
paste textarea "The Violinist"
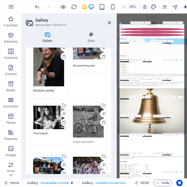
type textarea "The Violinist"
click at [81, 140] on textarea at bounding box center [88, 144] width 31 height 8
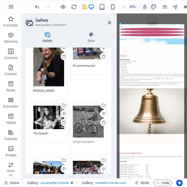
paste textarea "Young Love"
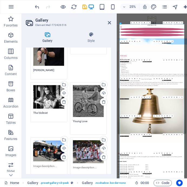
scroll to position [292, 0]
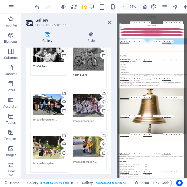
type textarea "Young Love"
click at [44, 118] on textarea at bounding box center [48, 122] width 31 height 8
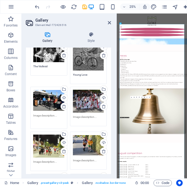
paste textarea "[DEMOGRAPHIC_DATA] who Lunch"
type textarea "[DEMOGRAPHIC_DATA] who Lunch"
click at [77, 115] on textarea at bounding box center [88, 119] width 31 height 8
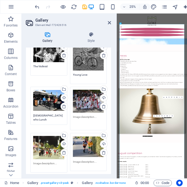
paste textarea "Let_s Rock Boys_DavidTilley"
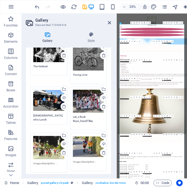
type textarea "Let_s Rock Boys_DavidTilley"
click at [44, 162] on textarea at bounding box center [48, 165] width 31 height 8
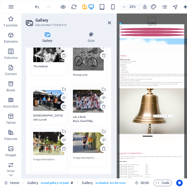
paste textarea "Night Scene_DavidTilley"
type textarea "Night Scene_DavidTilley"
click at [88, 156] on textarea at bounding box center [88, 160] width 31 height 8
paste textarea "School Holidays"
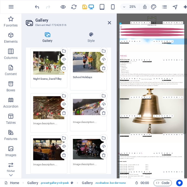
scroll to position [375, 0]
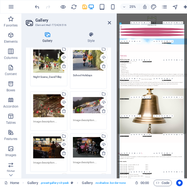
type textarea "School Holidays"
click at [48, 120] on textarea at bounding box center [48, 124] width 31 height 8
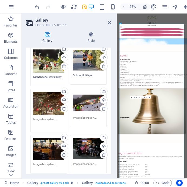
paste textarea "Festive Lights & Cozy Nights"
type textarea "Festive Lights & Cozy Nights"
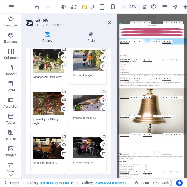
click at [91, 116] on textarea at bounding box center [88, 122] width 31 height 12
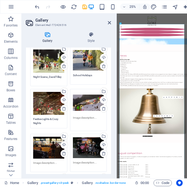
paste textarea "Racing The Chill"
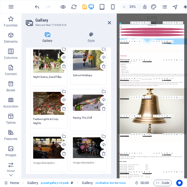
scroll to position [413, 0]
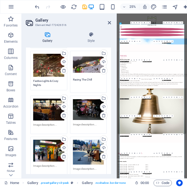
type textarea "Racing The Chill"
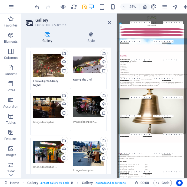
click at [51, 123] on textarea at bounding box center [48, 126] width 31 height 12
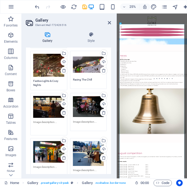
paste textarea "bite to eat on the way home"
type textarea "bite to eat on the way home"
click at [81, 120] on textarea at bounding box center [88, 124] width 31 height 8
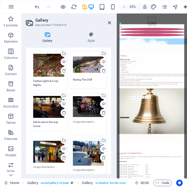
paste textarea "Girls Night Out_SoniaTilley"
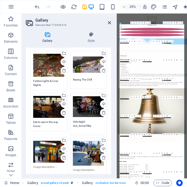
type textarea "Girls Night Out_SoniaTilley"
click at [49, 165] on textarea at bounding box center [48, 169] width 31 height 8
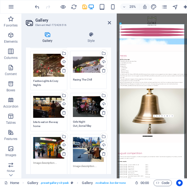
paste textarea "grab some lunch"
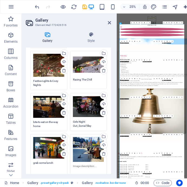
type textarea "grab some lunch"
click at [91, 164] on textarea at bounding box center [88, 170] width 31 height 12
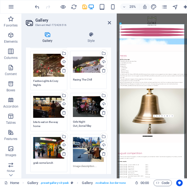
paste textarea "Pandemic Piano"
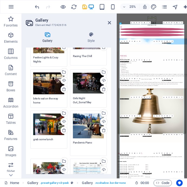
scroll to position [484, 0]
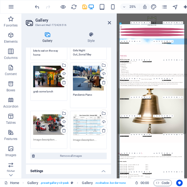
type textarea "Pandemic Piano"
click at [48, 138] on textarea at bounding box center [48, 142] width 31 height 8
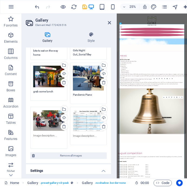
paste textarea "The Dudes_SoniaTilley"
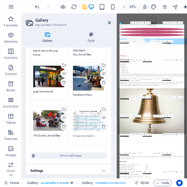
click at [103, 124] on icon at bounding box center [104, 126] width 4 height 4
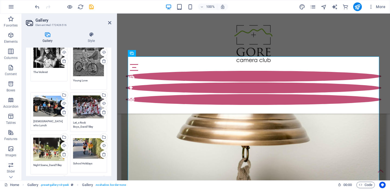
scroll to position [283, 0]
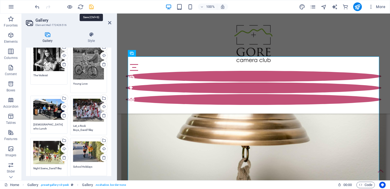
type textarea "The Dudes_SoniaTilley"
click at [91, 8] on icon "save" at bounding box center [91, 7] width 6 height 6
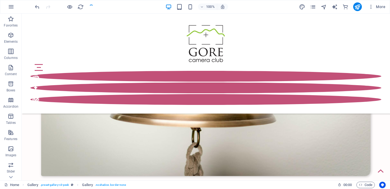
scroll to position [1186, 0]
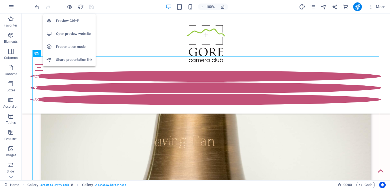
click at [70, 20] on h6 "Preview Ctrl+P" at bounding box center [74, 21] width 36 height 6
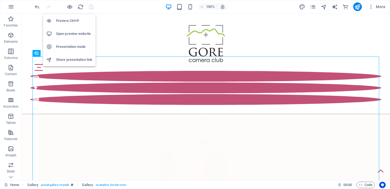
scroll to position [1167, 0]
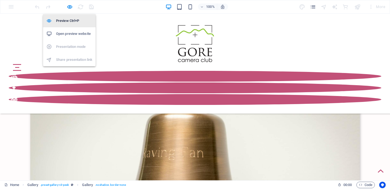
click at [72, 22] on h6 "Preview Ctrl+P" at bounding box center [74, 21] width 36 height 6
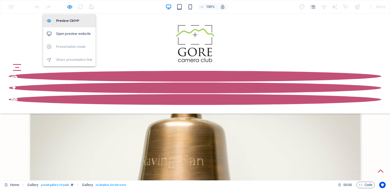
scroll to position [1186, 0]
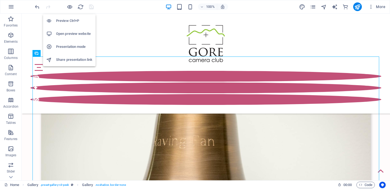
click at [76, 34] on h6 "Open preview website" at bounding box center [74, 34] width 36 height 6
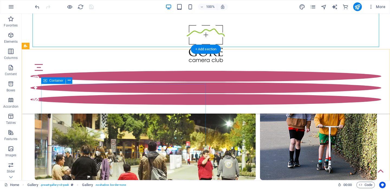
scroll to position [2255, 0]
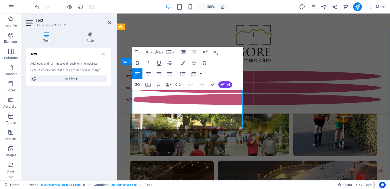
scroll to position [2194, 0]
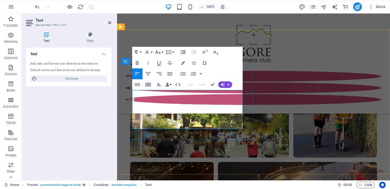
click at [117, 5] on div "100% More" at bounding box center [210, 6] width 353 height 9
click at [110, 23] on icon at bounding box center [109, 23] width 3 height 4
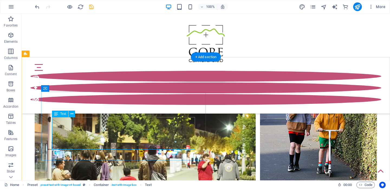
scroll to position [2252, 0]
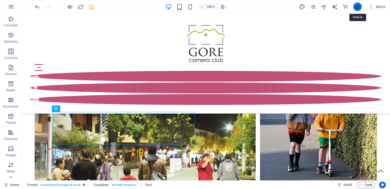
click at [358, 6] on icon "publish" at bounding box center [357, 7] width 6 height 6
